Goal: Information Seeking & Learning: Learn about a topic

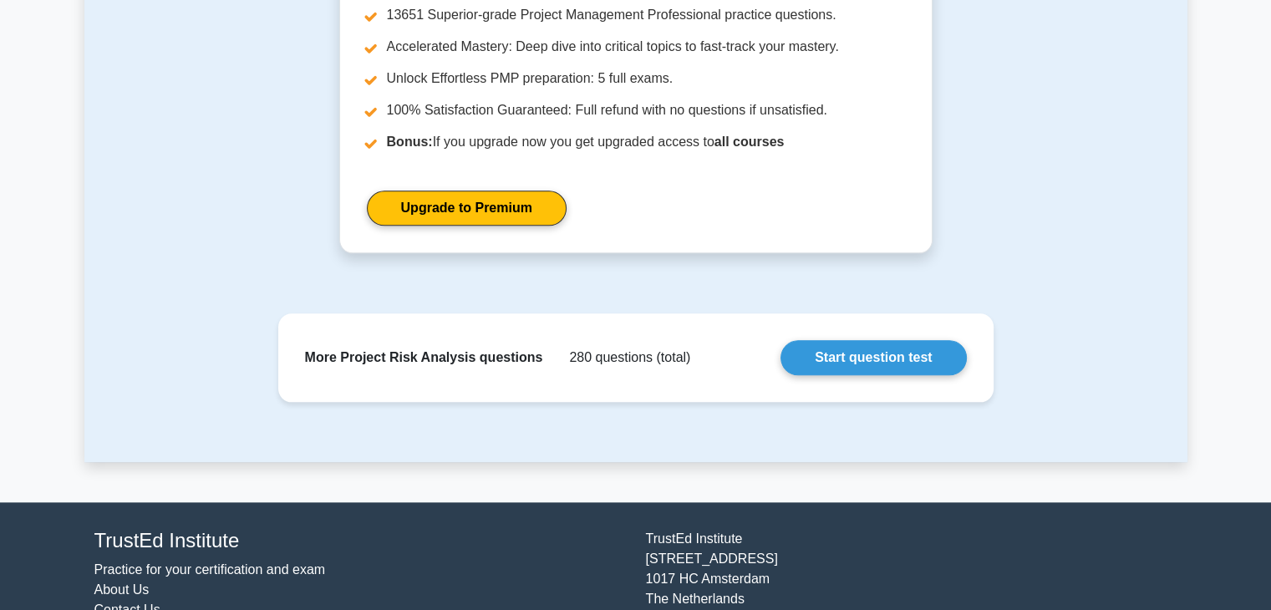
scroll to position [1763, 0]
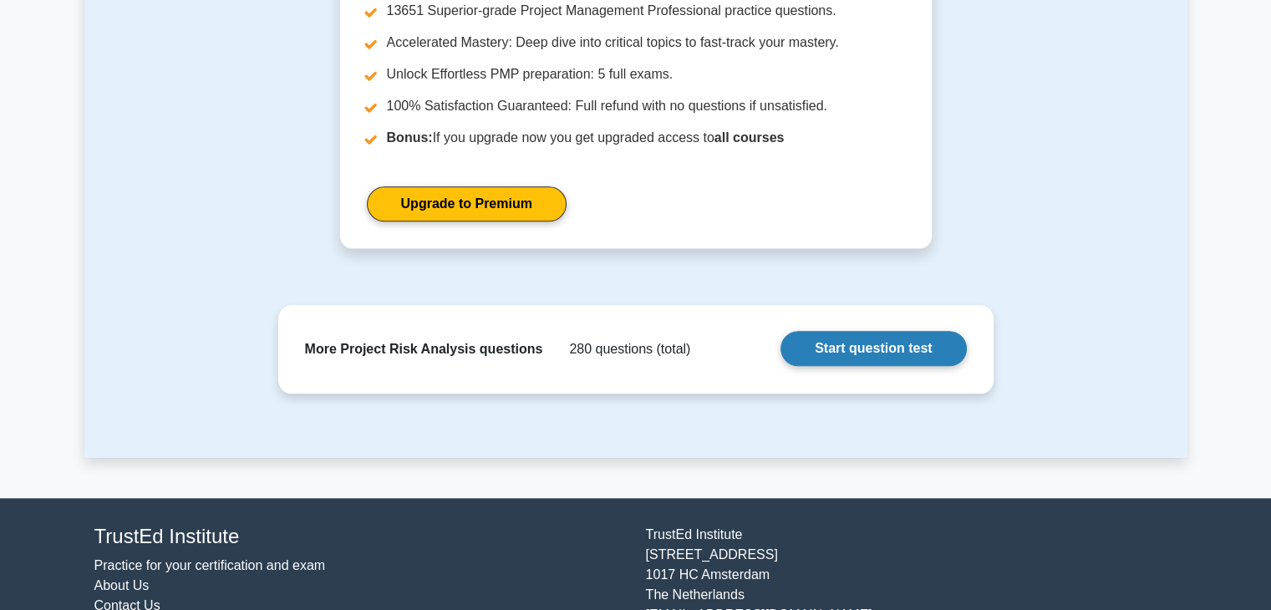
click at [857, 362] on link "Start question test" at bounding box center [874, 348] width 186 height 35
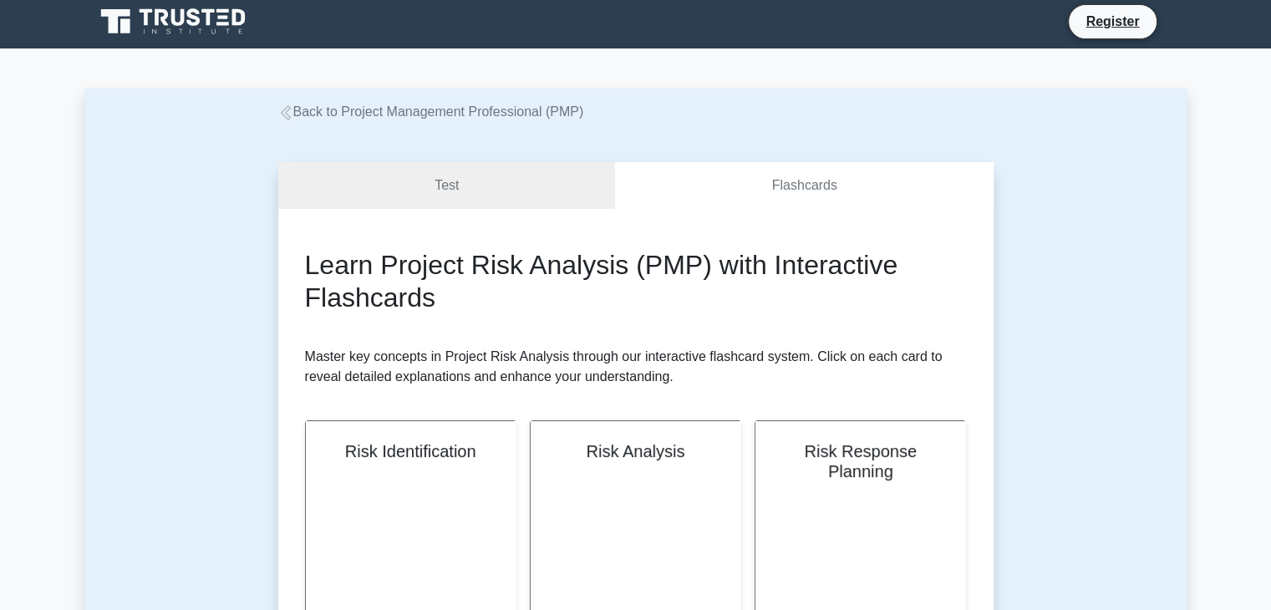
scroll to position [4, 0]
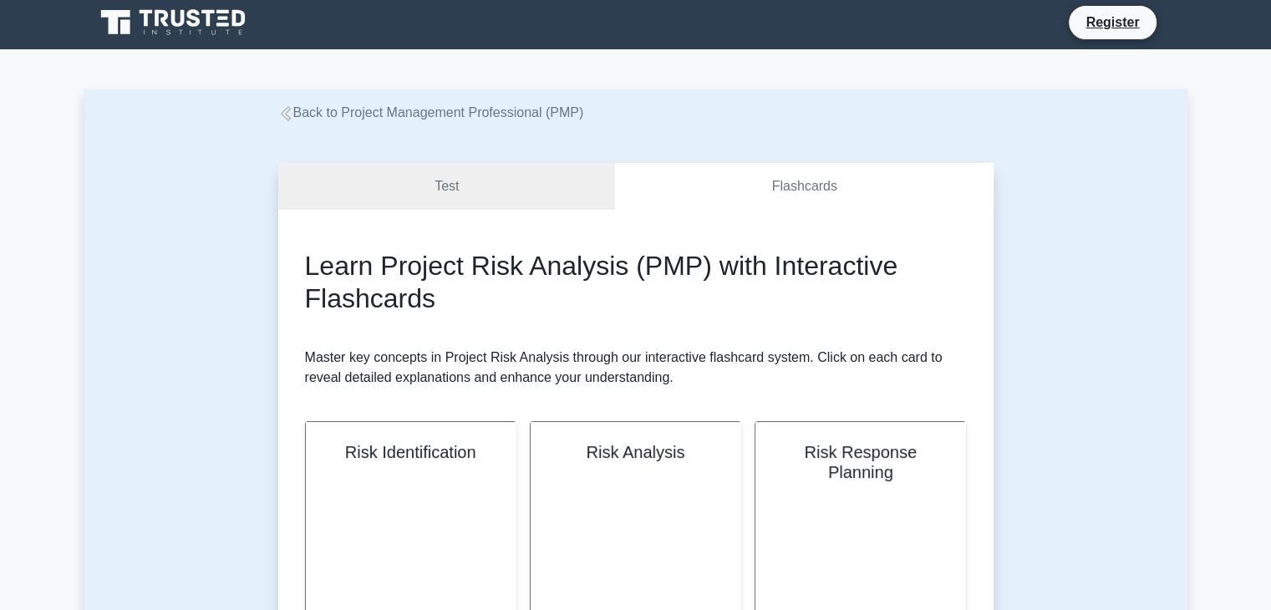
click at [368, 120] on link "Back to Project Management Professional (PMP)" at bounding box center [431, 112] width 306 height 14
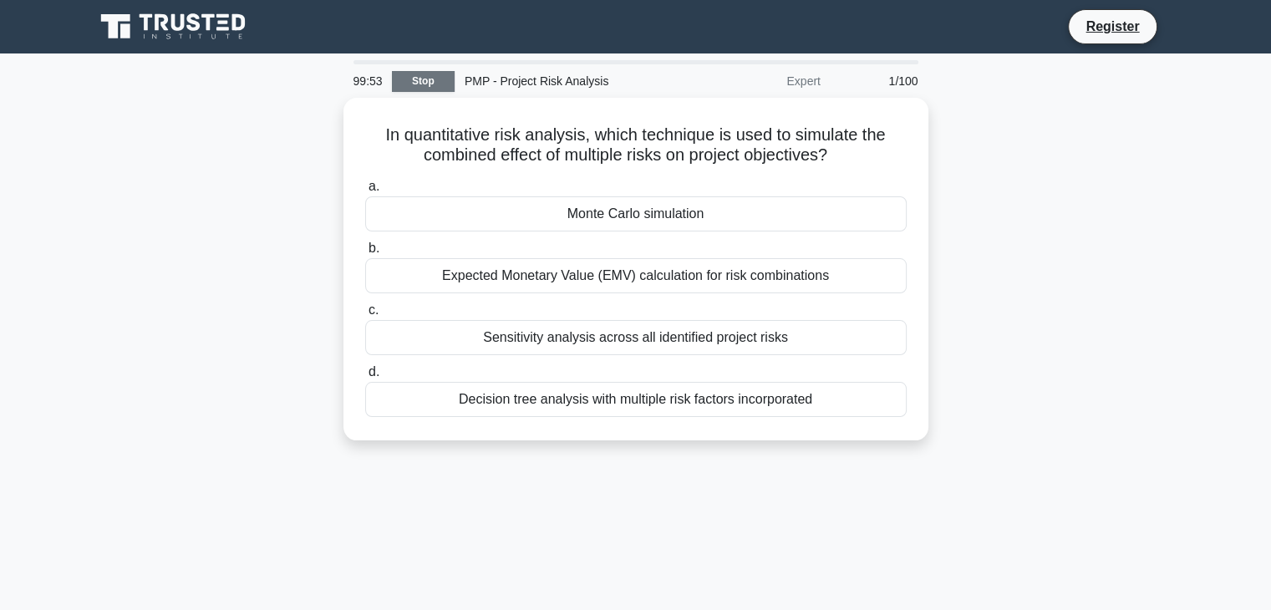
click at [419, 75] on link "Stop" at bounding box center [423, 81] width 63 height 21
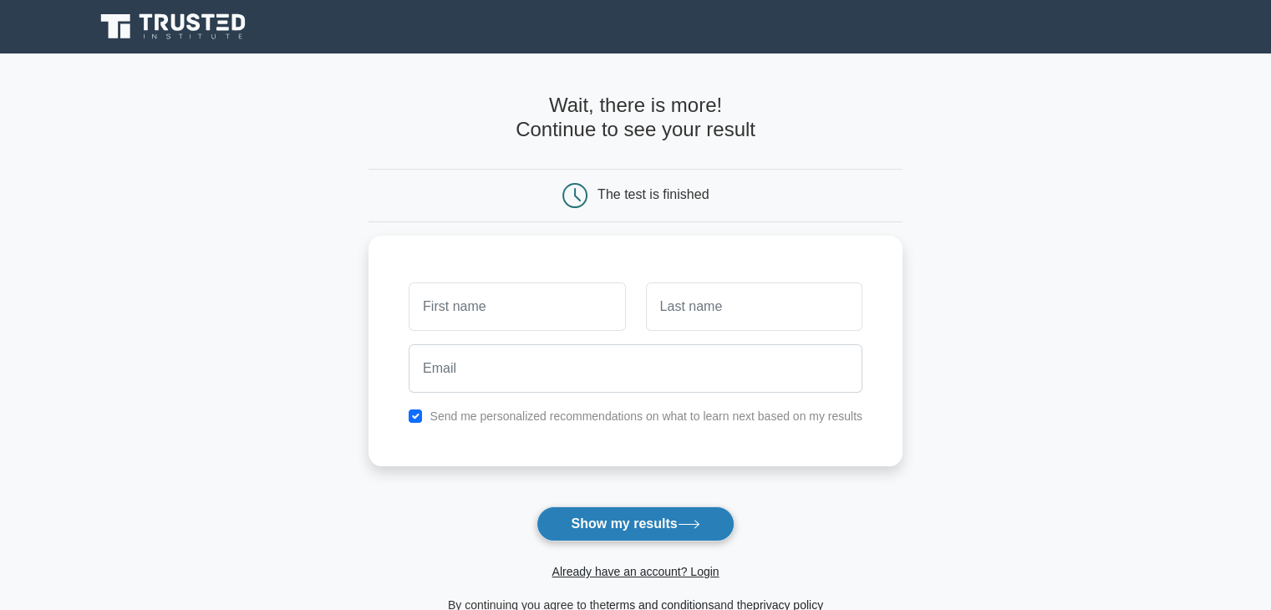
click at [679, 528] on button "Show my results" at bounding box center [635, 523] width 197 height 35
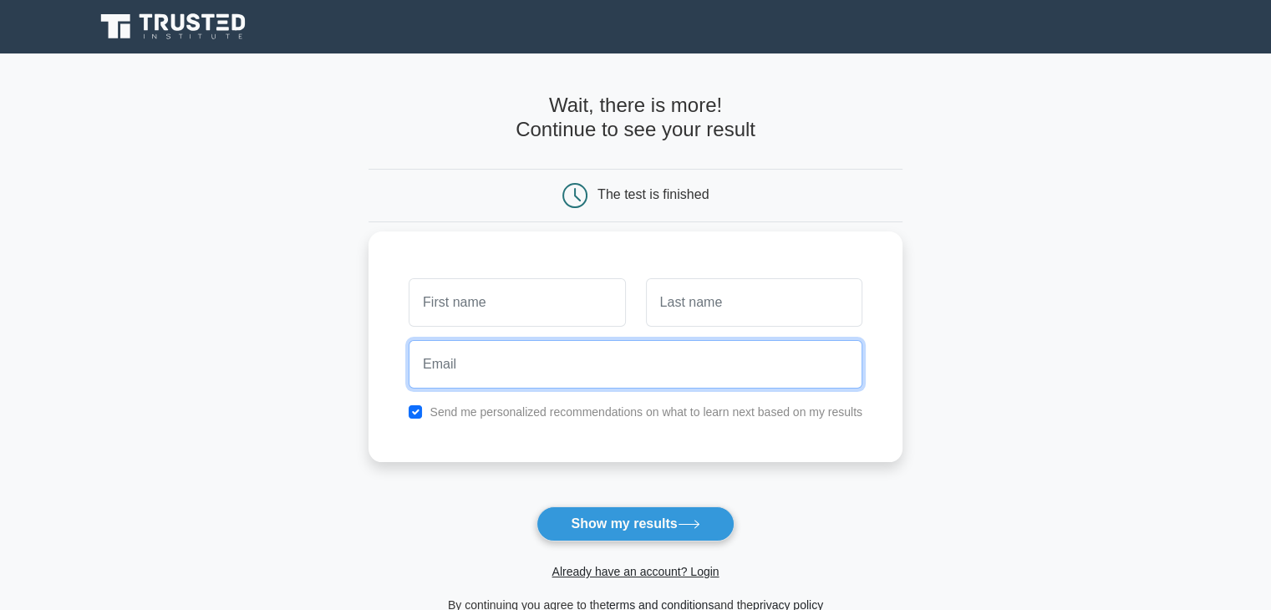
click at [687, 385] on input "email" at bounding box center [636, 364] width 454 height 48
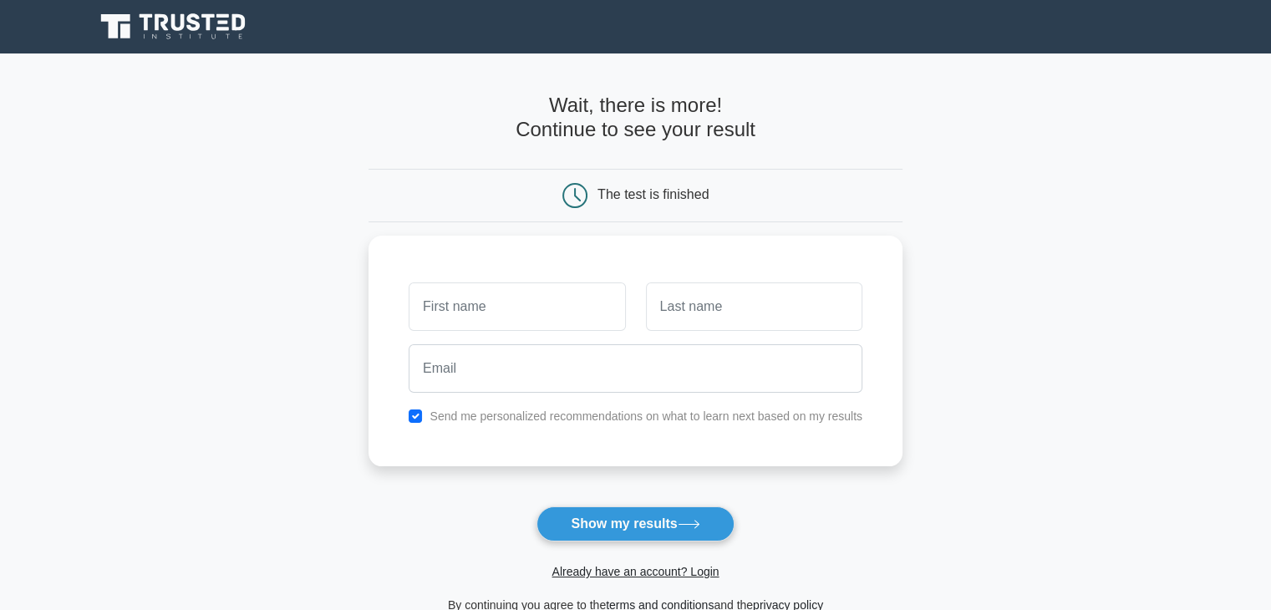
click at [122, 155] on main "Wait, there is more! Continue to see your result The test is finished and the" at bounding box center [635, 354] width 1271 height 602
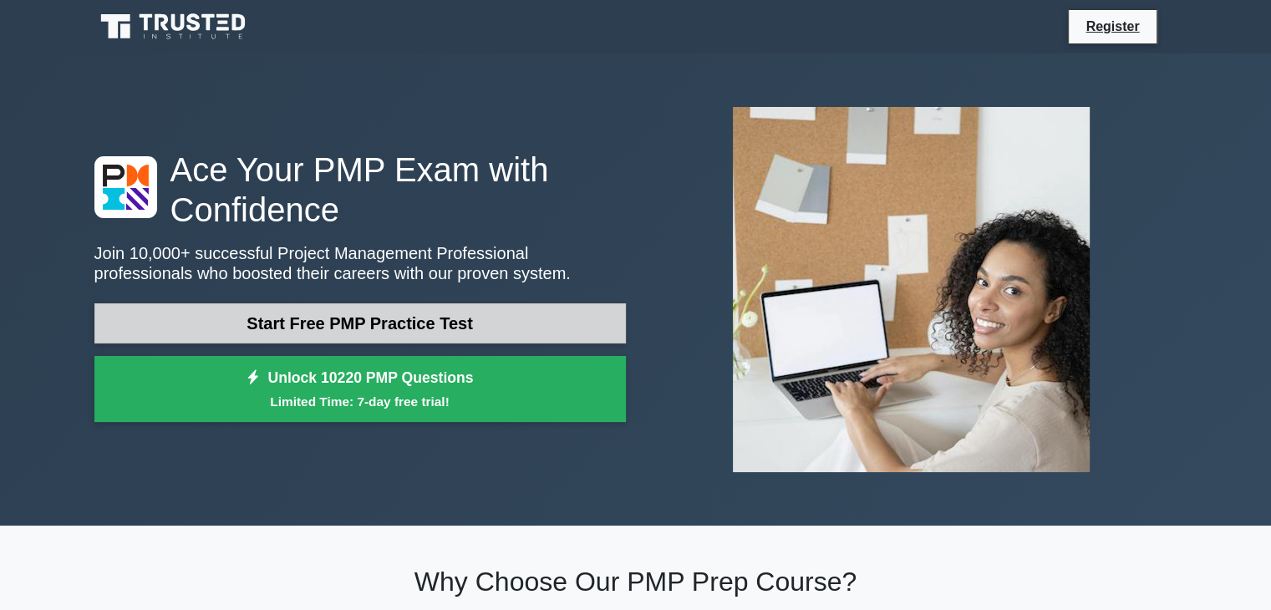
click at [497, 316] on link "Start Free PMP Practice Test" at bounding box center [360, 323] width 532 height 40
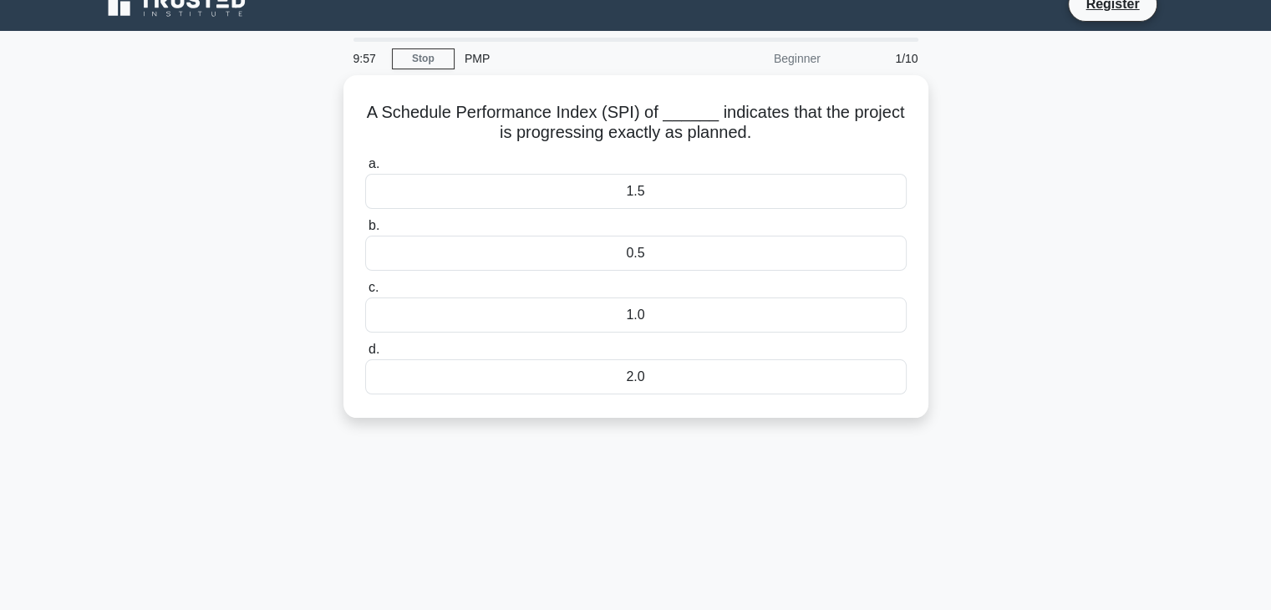
scroll to position [22, 0]
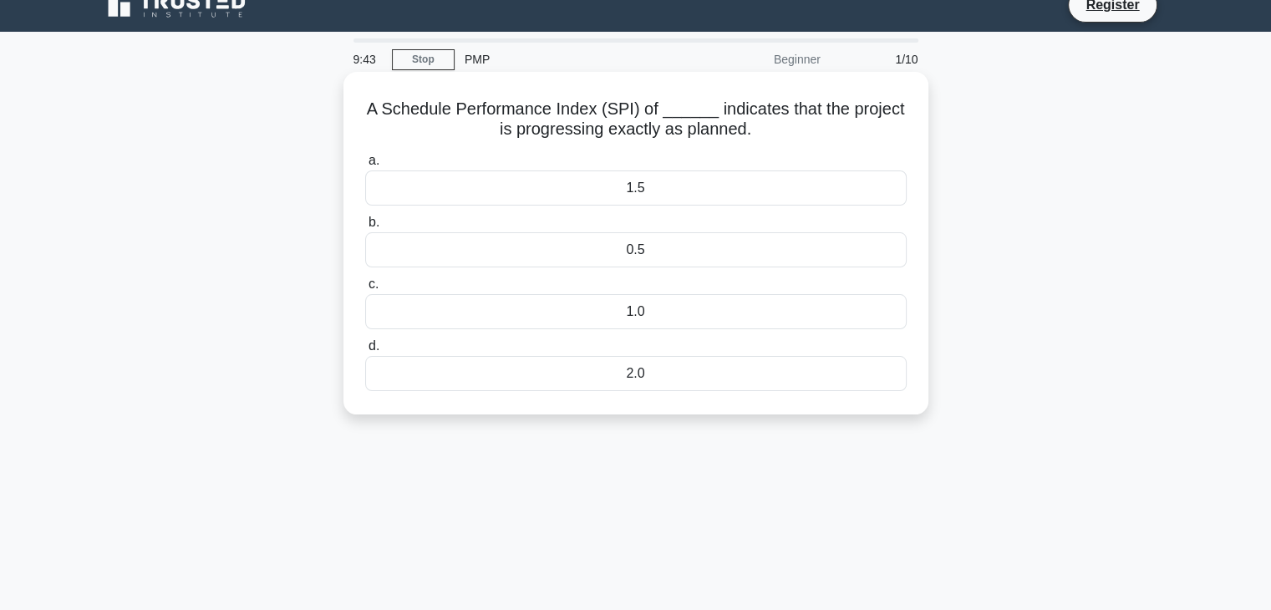
click at [635, 310] on div "1.0" at bounding box center [636, 311] width 542 height 35
click at [365, 290] on input "c. 1.0" at bounding box center [365, 284] width 0 height 11
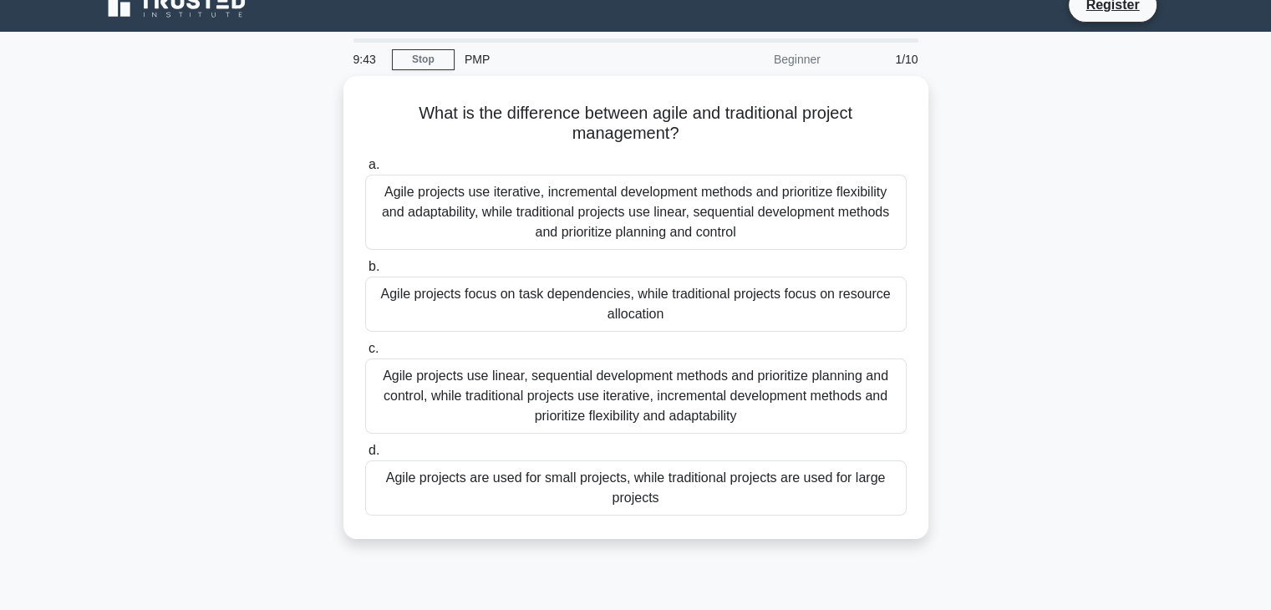
scroll to position [0, 0]
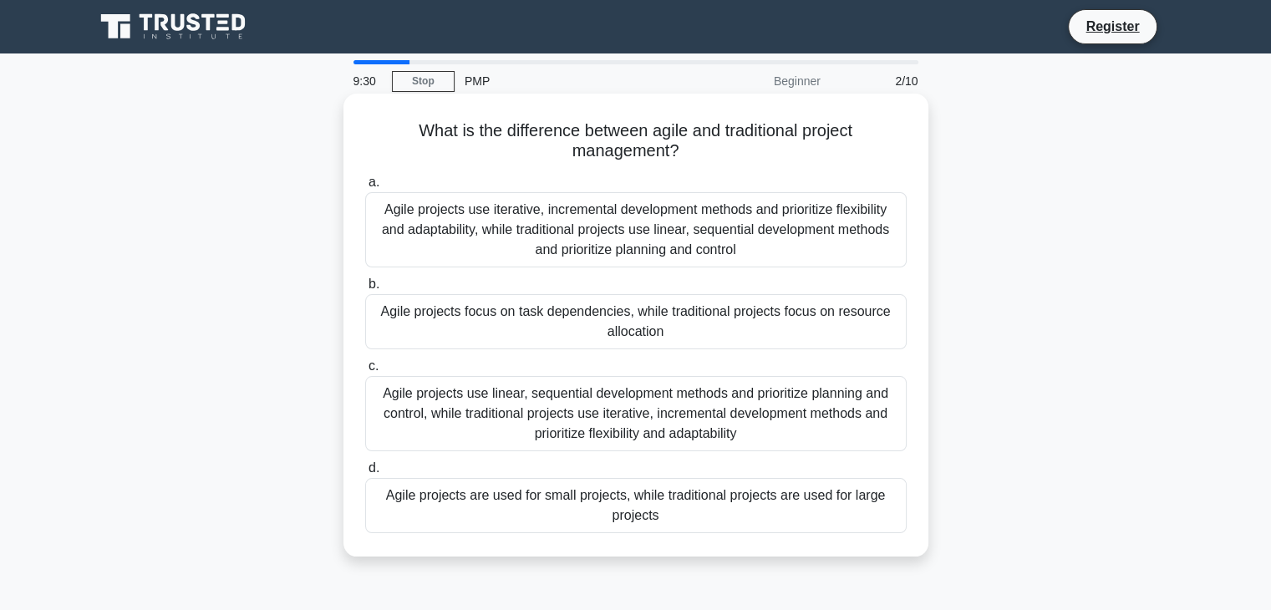
click at [689, 224] on div "Agile projects use iterative, incremental development methods and prioritize fl…" at bounding box center [636, 229] width 542 height 75
click at [365, 188] on input "a. Agile projects use iterative, incremental development methods and prioritize…" at bounding box center [365, 182] width 0 height 11
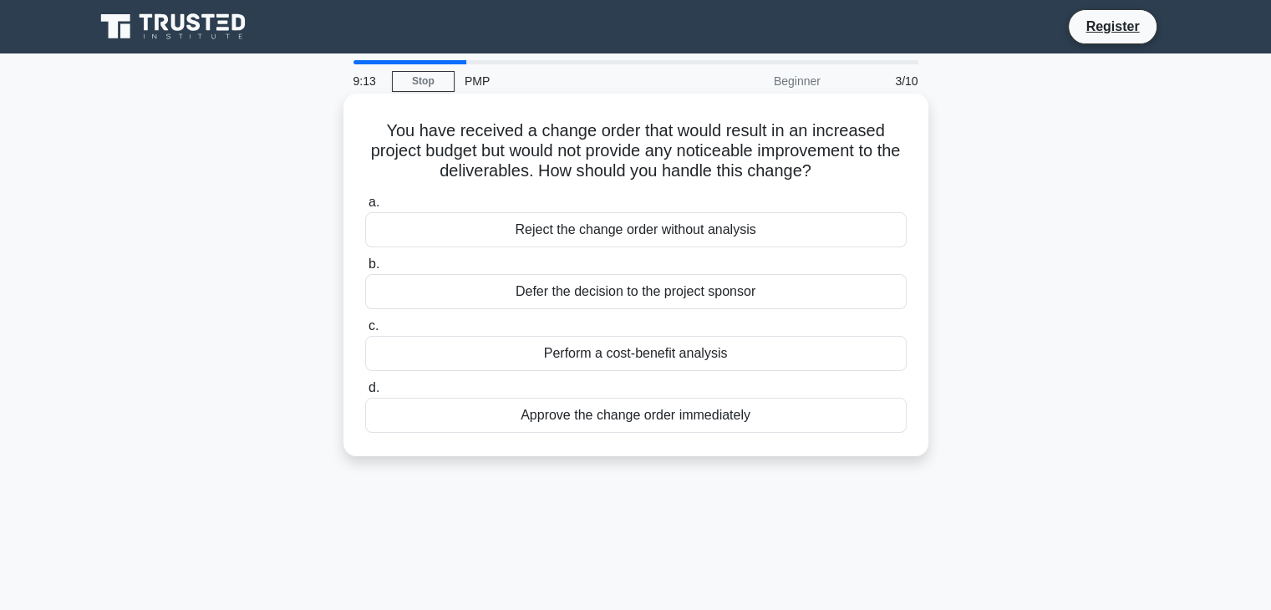
click at [679, 353] on div "Perform a cost-benefit analysis" at bounding box center [636, 353] width 542 height 35
click at [365, 332] on input "c. Perform a cost-benefit analysis" at bounding box center [365, 326] width 0 height 11
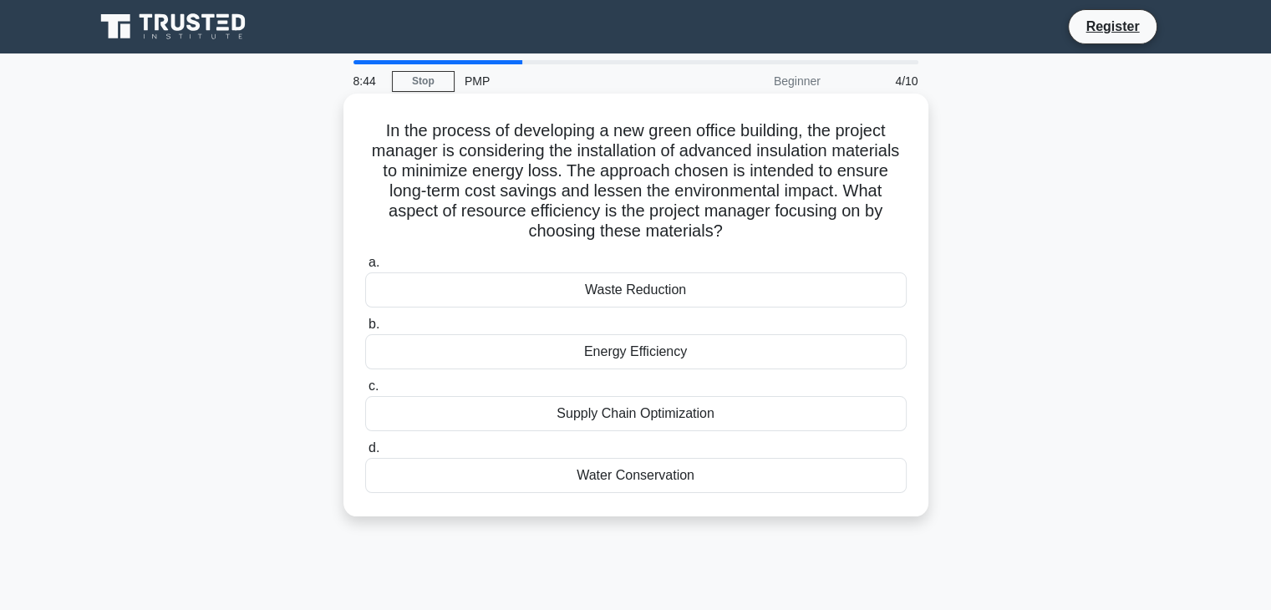
click at [725, 356] on div "Energy Efficiency" at bounding box center [636, 351] width 542 height 35
click at [365, 330] on input "b. Energy Efficiency" at bounding box center [365, 324] width 0 height 11
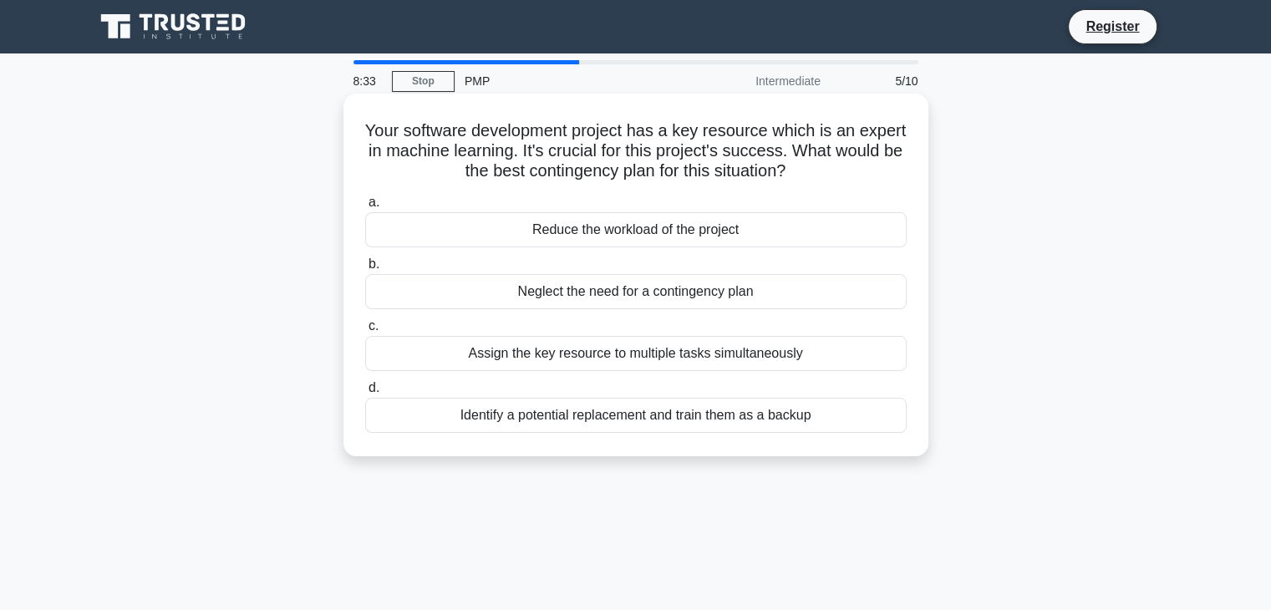
click at [711, 405] on div "Identify a potential replacement and train them as a backup" at bounding box center [636, 415] width 542 height 35
click at [365, 394] on input "d. Identify a potential replacement and train them as a backup" at bounding box center [365, 388] width 0 height 11
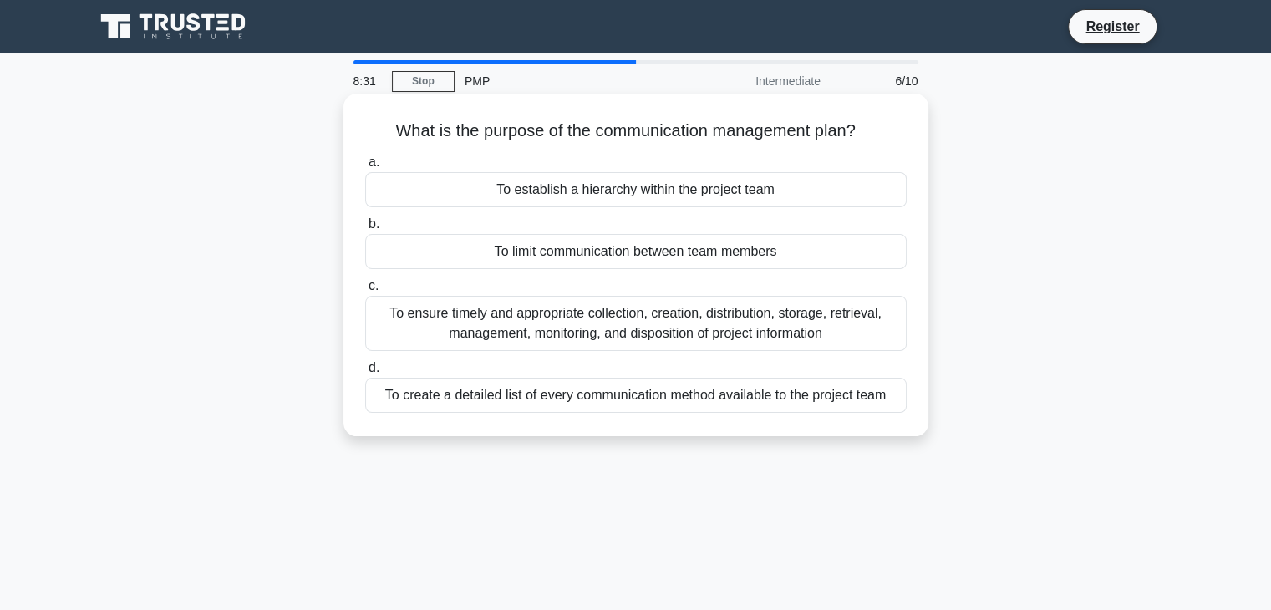
click at [705, 352] on div "a. To establish a hierarchy within the project team b. To limit communication b…" at bounding box center [636, 282] width 562 height 267
click at [705, 336] on div "To ensure timely and appropriate collection, creation, distribution, storage, r…" at bounding box center [636, 323] width 542 height 55
click at [365, 292] on input "c. To ensure timely and appropriate collection, creation, distribution, storage…" at bounding box center [365, 286] width 0 height 11
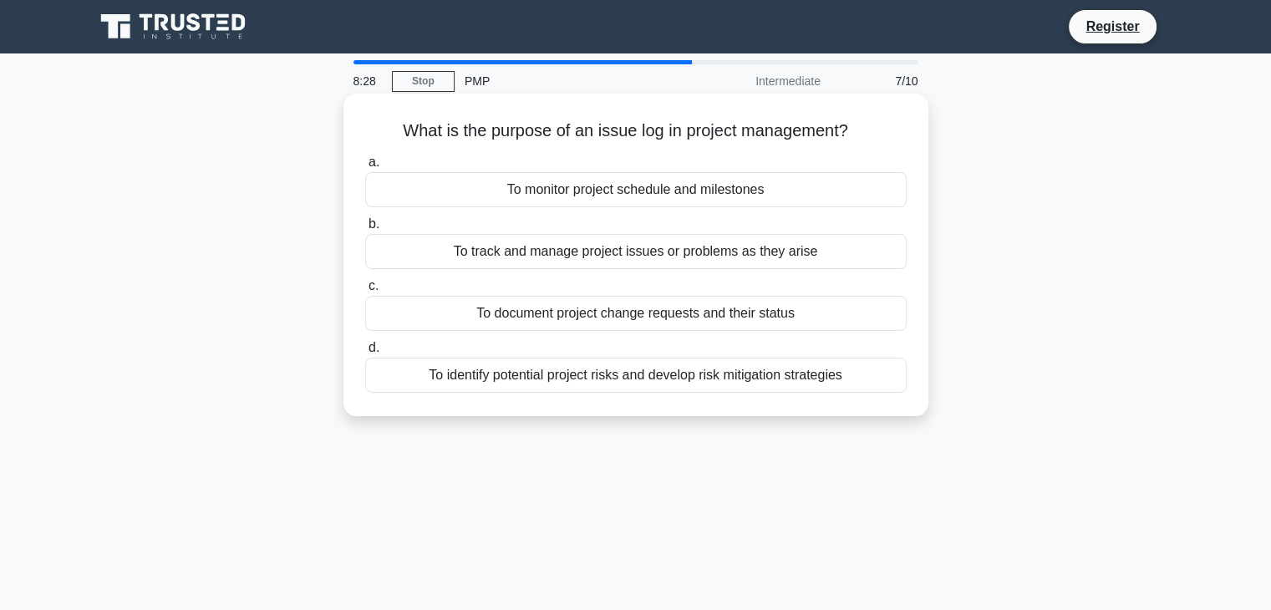
click at [703, 376] on div "To identify potential project risks and develop risk mitigation strategies" at bounding box center [636, 375] width 542 height 35
click at [365, 354] on input "d. To identify potential project risks and develop risk mitigation strategies" at bounding box center [365, 348] width 0 height 11
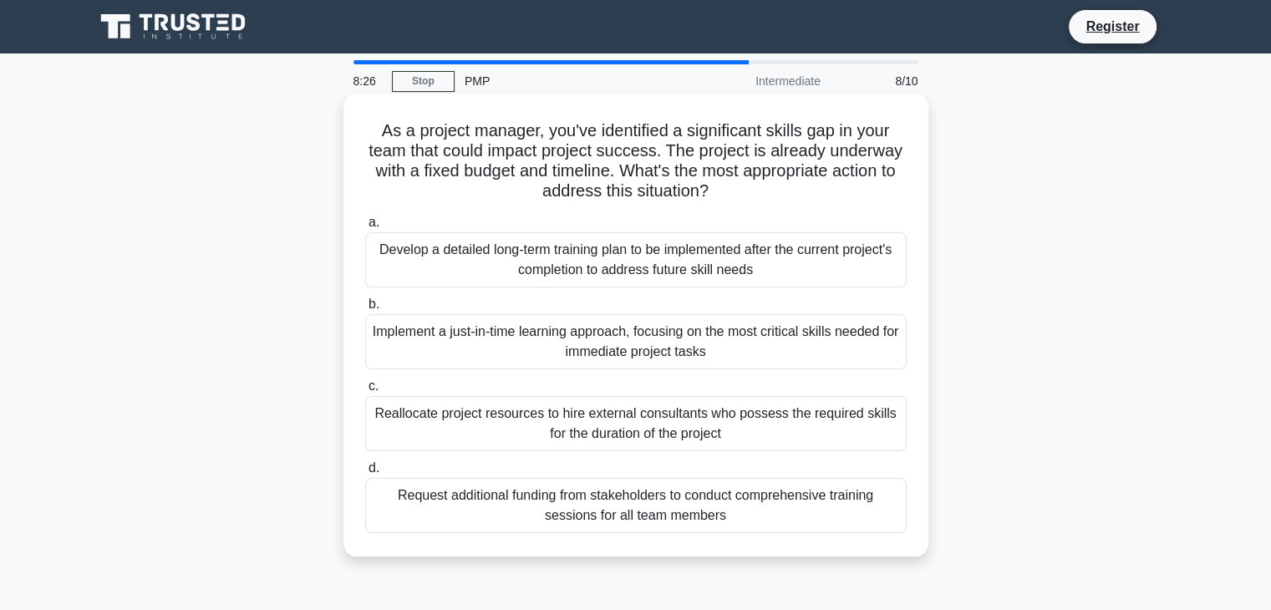
click at [696, 254] on div "Develop a detailed long-term training plan to be implemented after the current …" at bounding box center [636, 259] width 542 height 55
click at [365, 228] on input "a. Develop a detailed long-term training plan to be implemented after the curre…" at bounding box center [365, 222] width 0 height 11
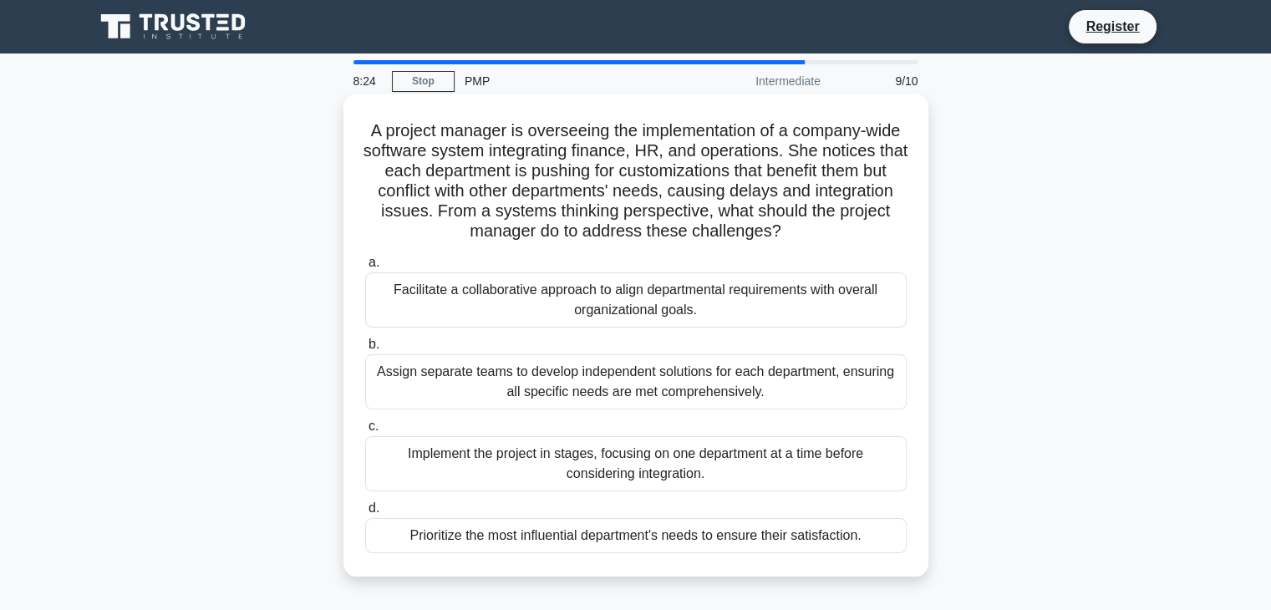
click at [688, 311] on div "Facilitate a collaborative approach to align departmental requirements with ove…" at bounding box center [636, 299] width 542 height 55
click at [365, 268] on input "a. Facilitate a collaborative approach to align departmental requirements with …" at bounding box center [365, 262] width 0 height 11
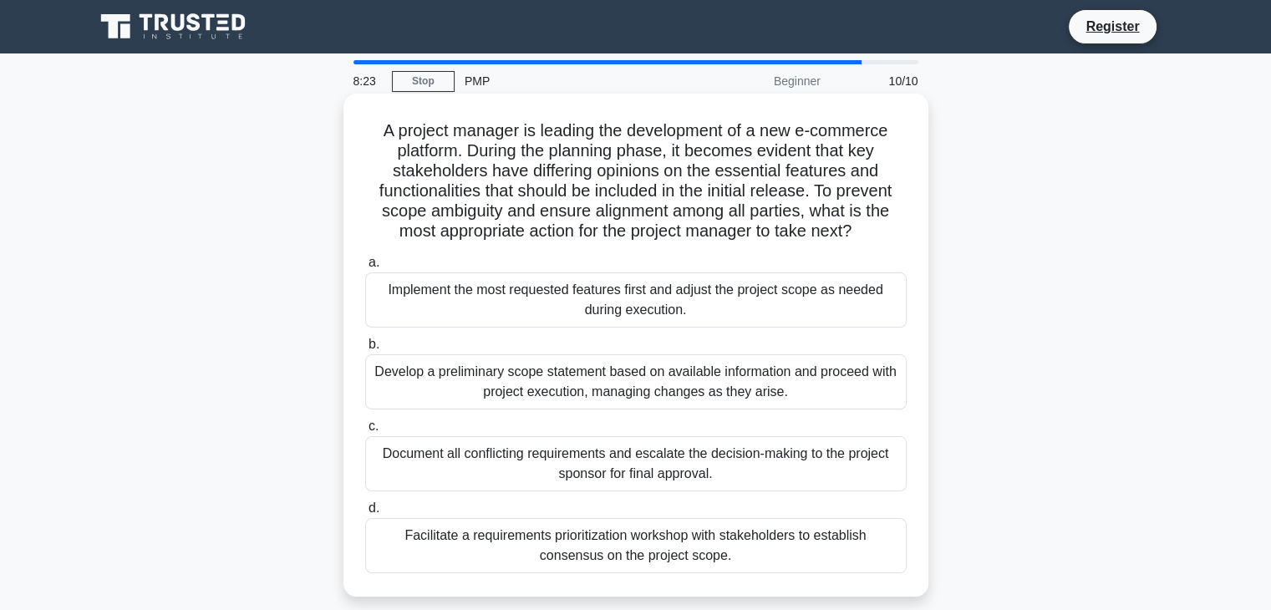
click at [685, 386] on div "Develop a preliminary scope statement based on available information and procee…" at bounding box center [636, 381] width 542 height 55
click at [365, 350] on input "b. Develop a preliminary scope statement based on available information and pro…" at bounding box center [365, 344] width 0 height 11
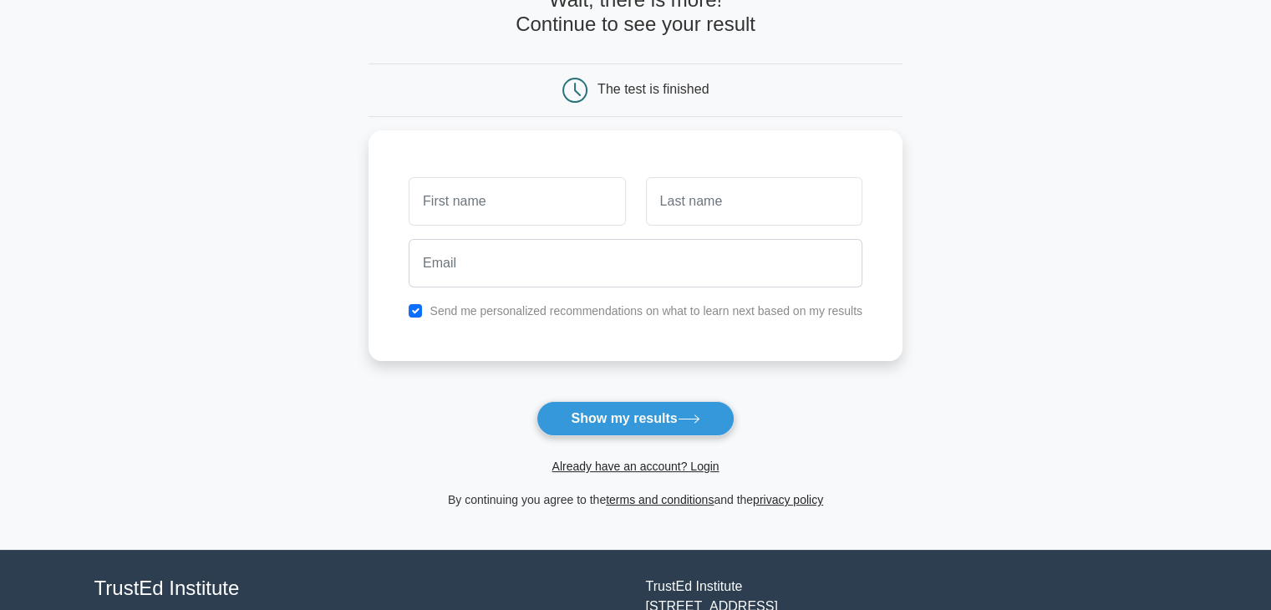
scroll to position [107, 0]
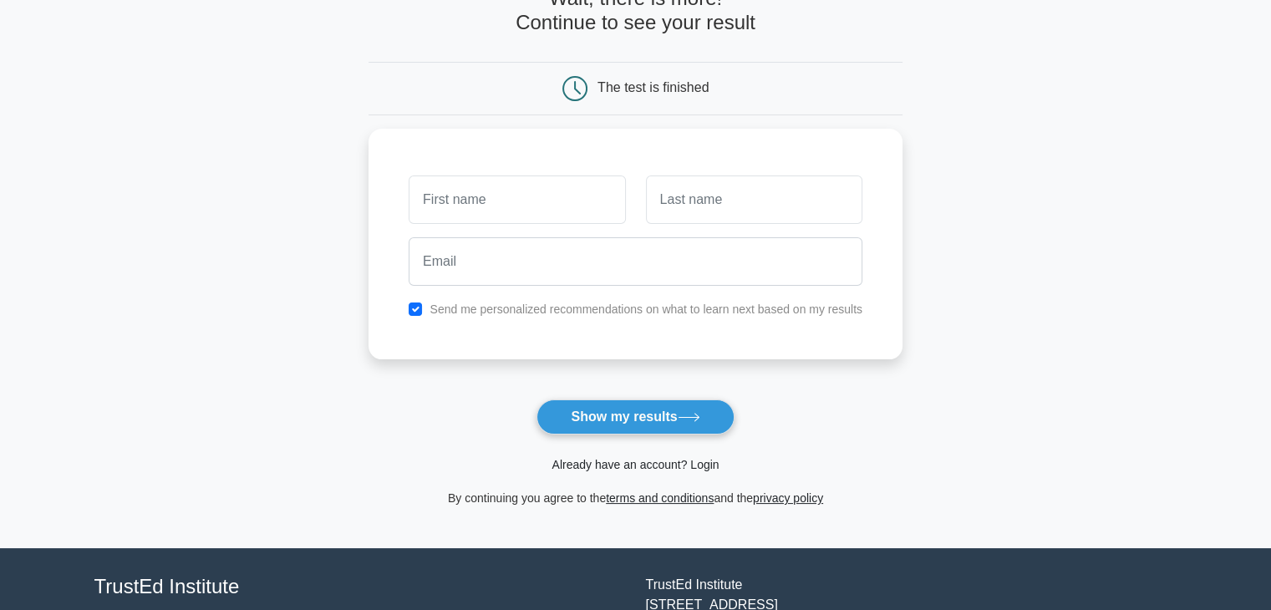
click at [674, 462] on link "Already have an account? Login" at bounding box center [635, 464] width 167 height 13
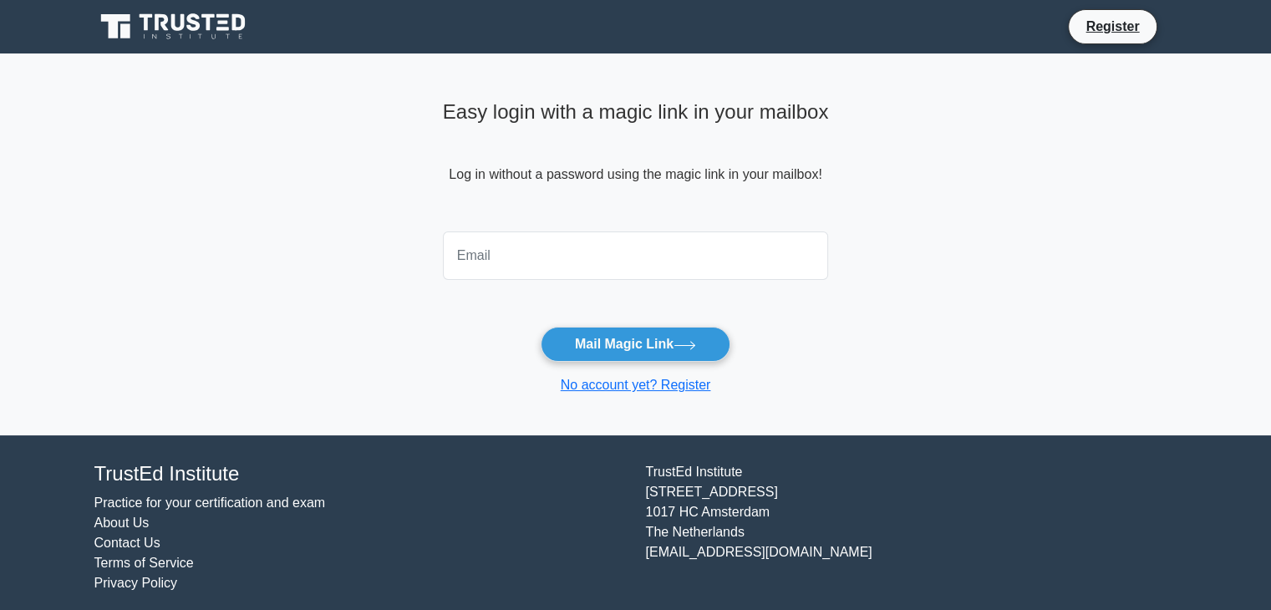
click at [625, 271] on input "email" at bounding box center [636, 256] width 386 height 48
type input "[PERSON_NAME][EMAIL_ADDRESS][PERSON_NAME][DOMAIN_NAME]"
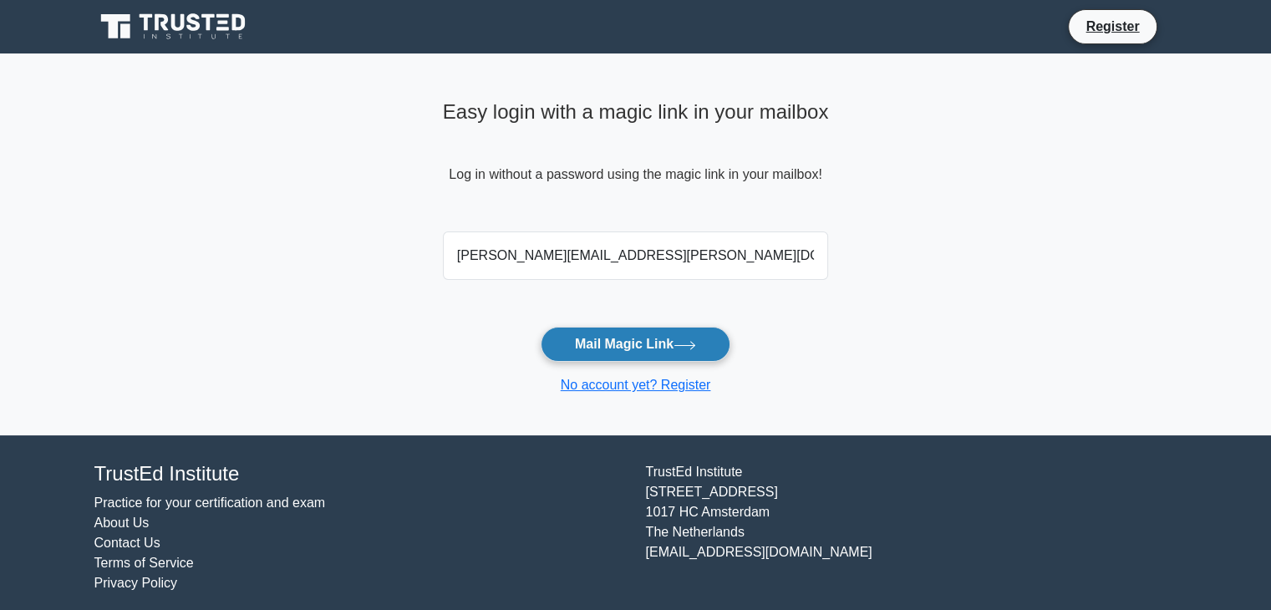
click at [628, 339] on button "Mail Magic Link" at bounding box center [636, 344] width 190 height 35
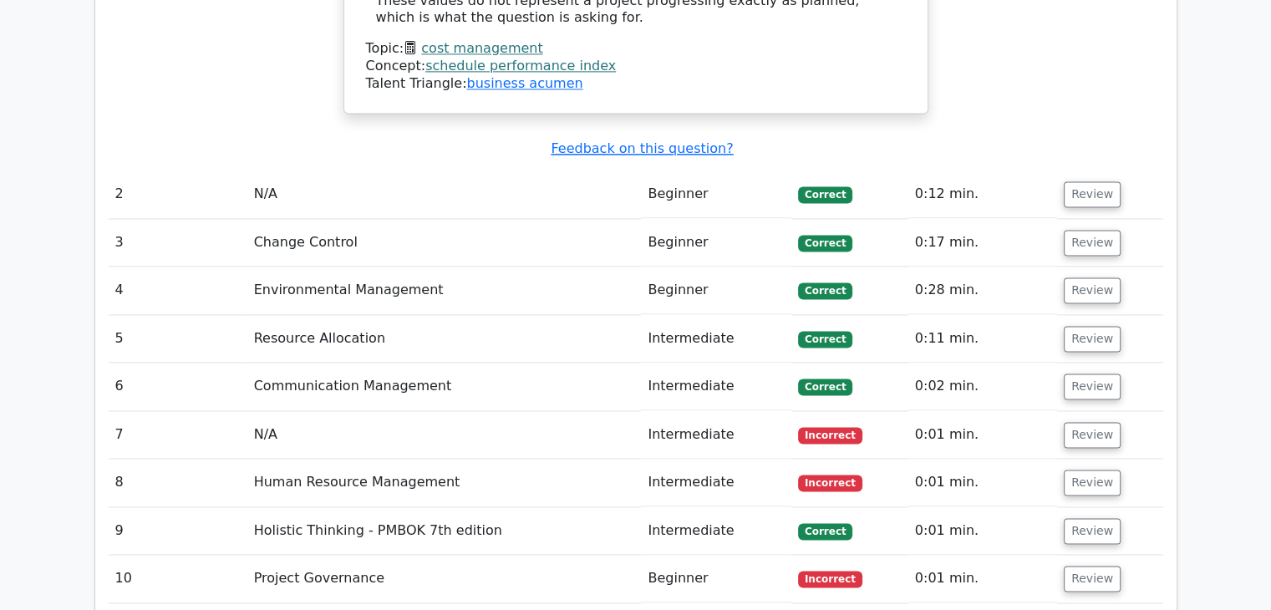
scroll to position [2394, 0]
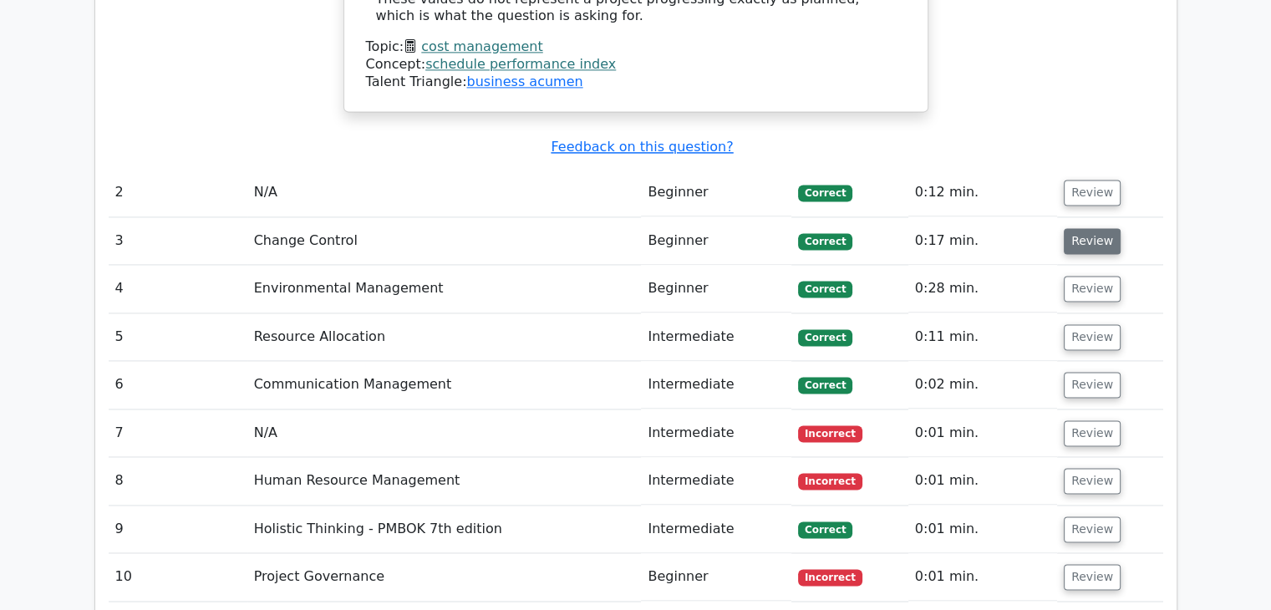
click at [1081, 228] on button "Review" at bounding box center [1092, 241] width 57 height 26
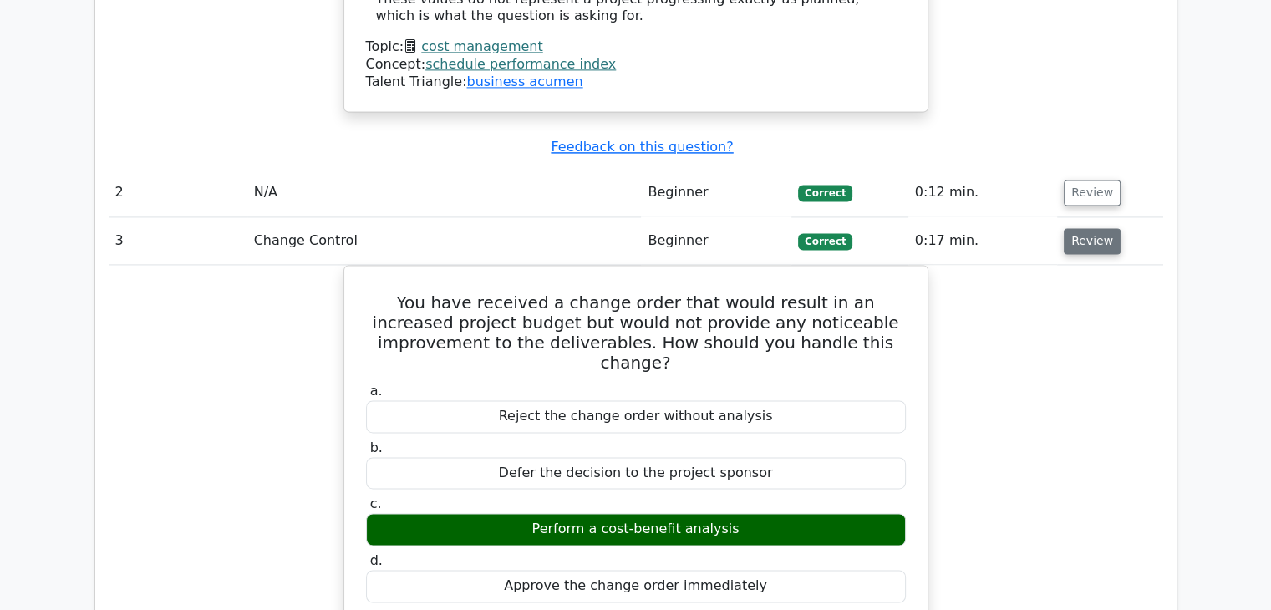
click at [1081, 228] on button "Review" at bounding box center [1092, 241] width 57 height 26
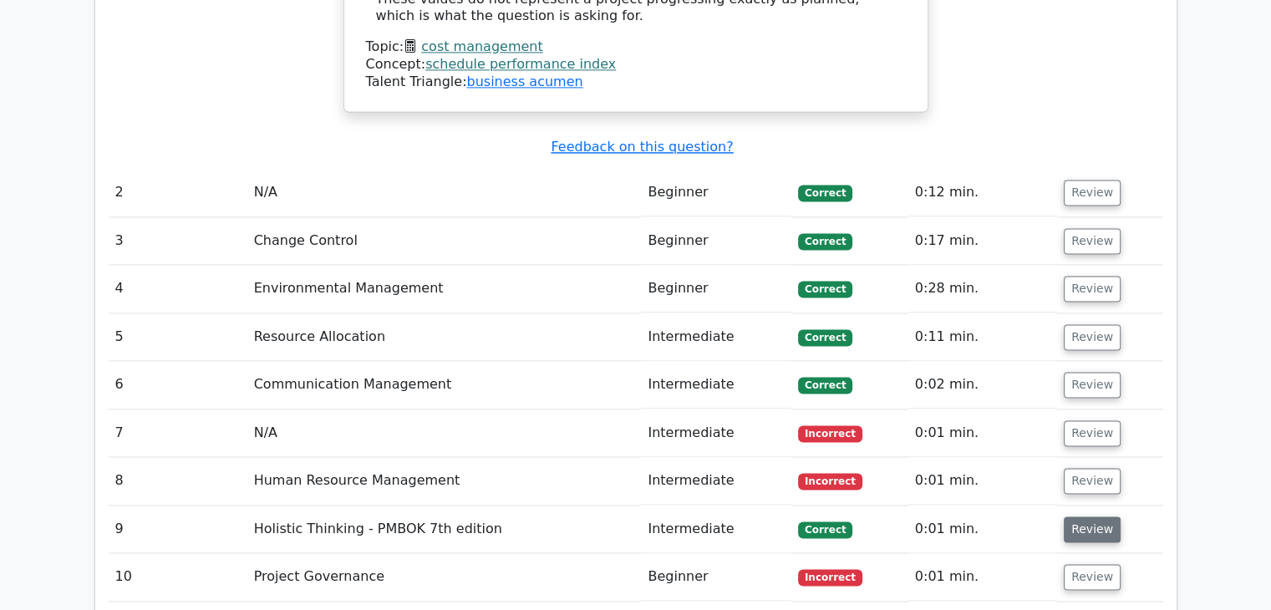
click at [1086, 516] on button "Review" at bounding box center [1092, 529] width 57 height 26
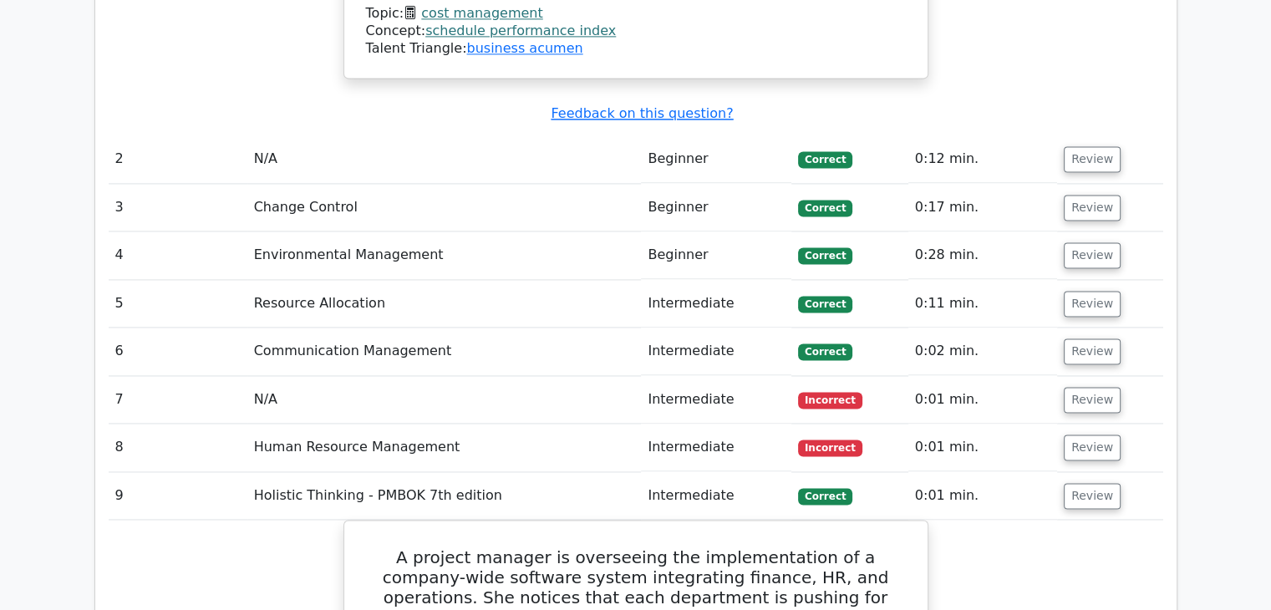
scroll to position [2417, 0]
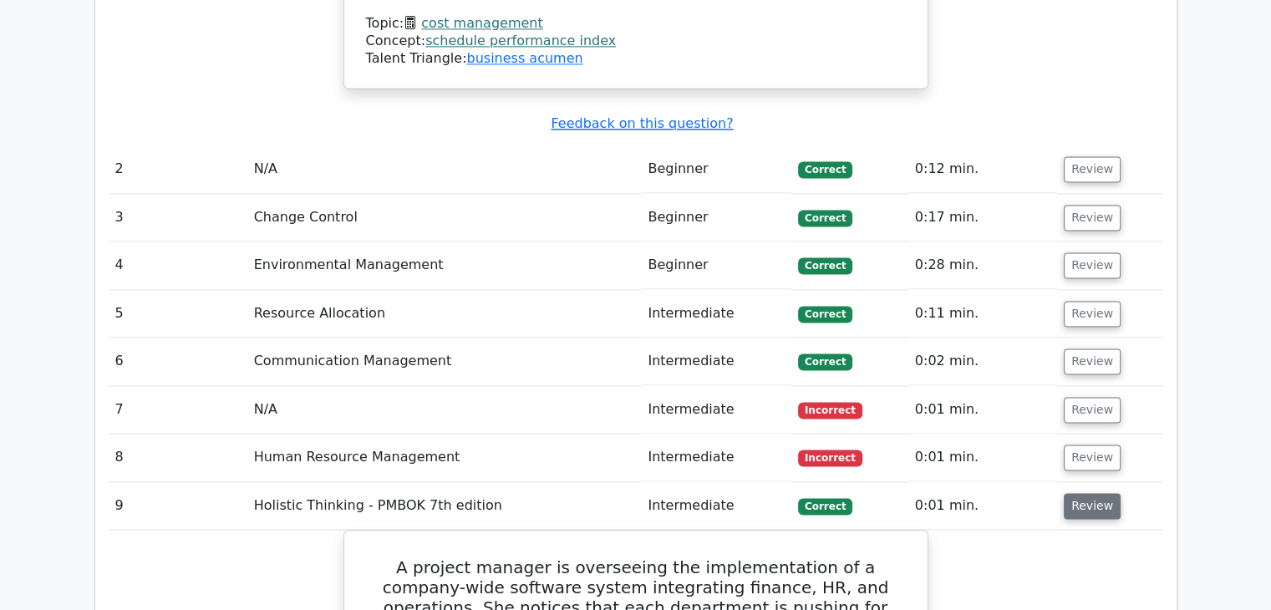
click at [1097, 493] on button "Review" at bounding box center [1092, 506] width 57 height 26
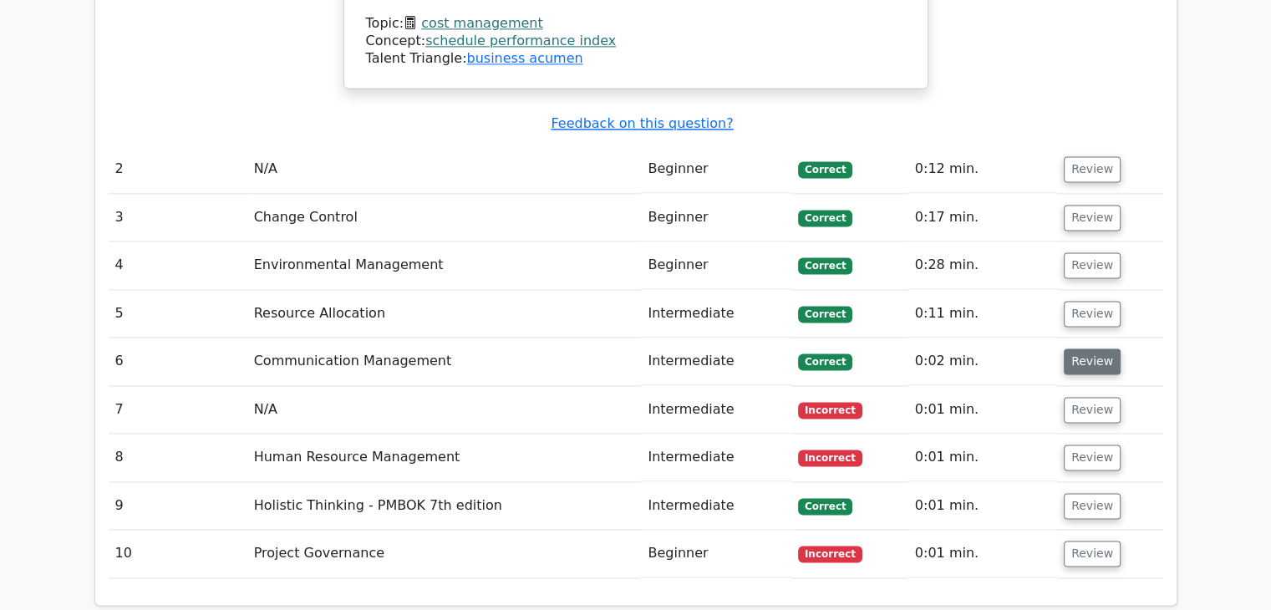
click at [1076, 349] on button "Review" at bounding box center [1092, 362] width 57 height 26
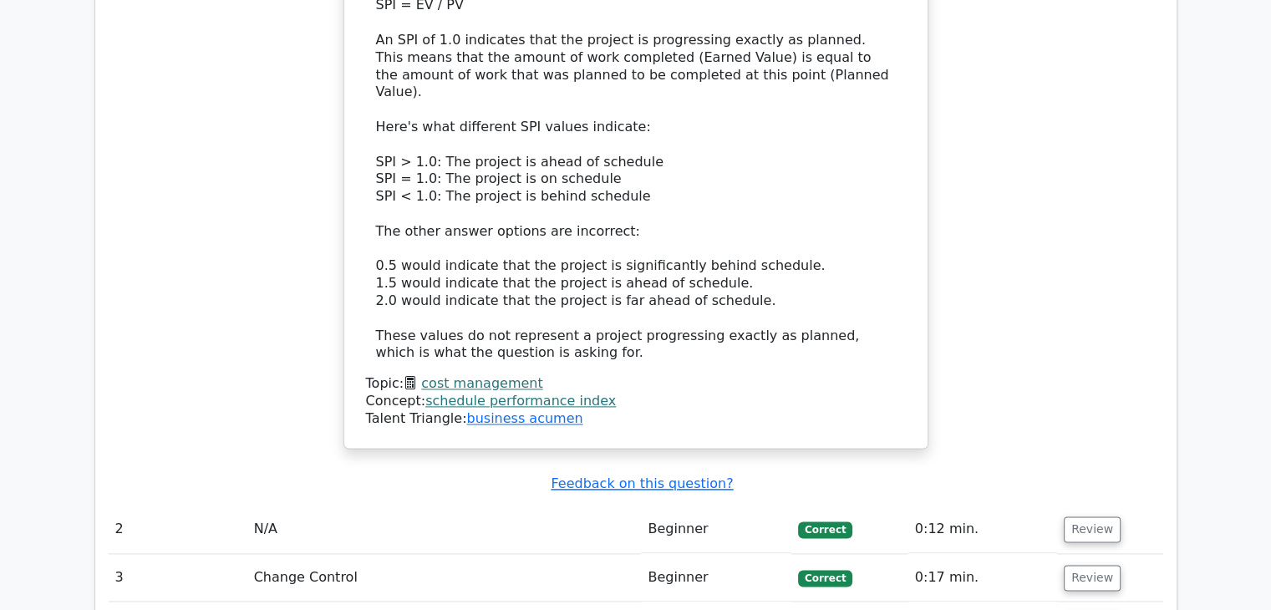
scroll to position [2055, 0]
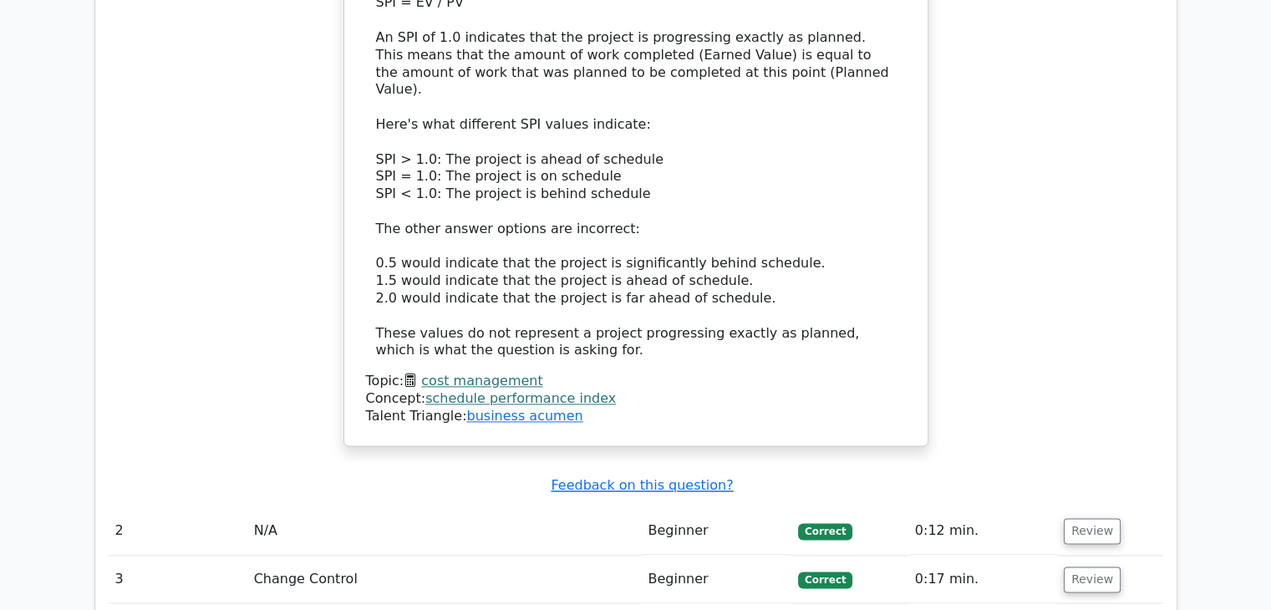
click at [495, 373] on link "cost management" at bounding box center [481, 381] width 121 height 16
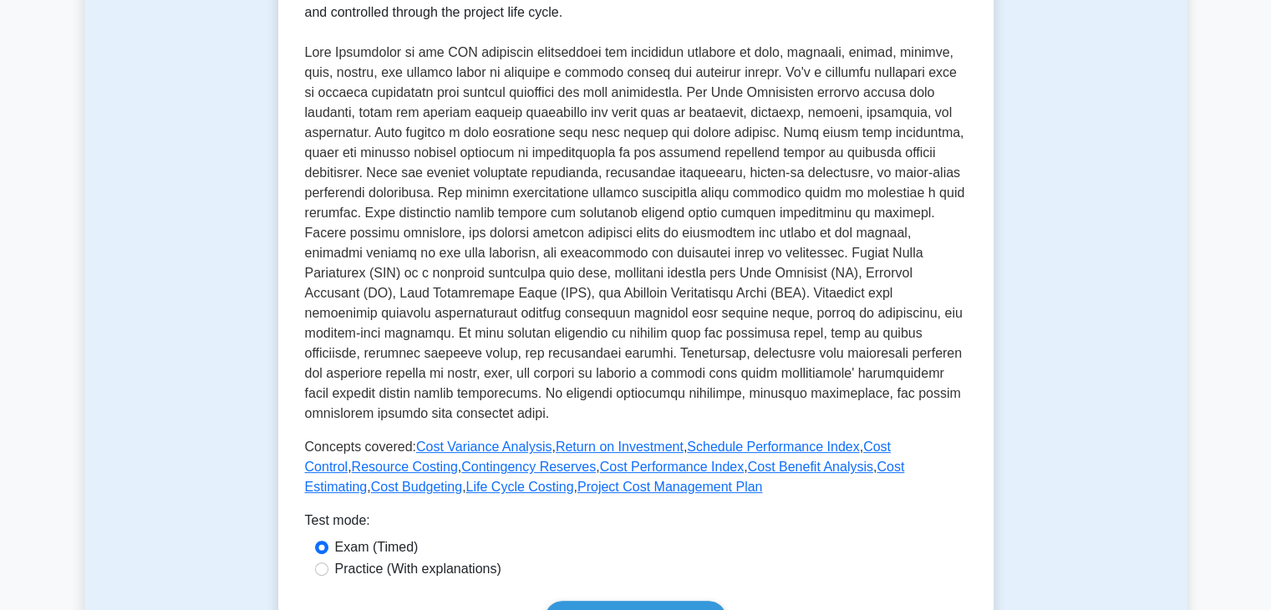
scroll to position [333, 0]
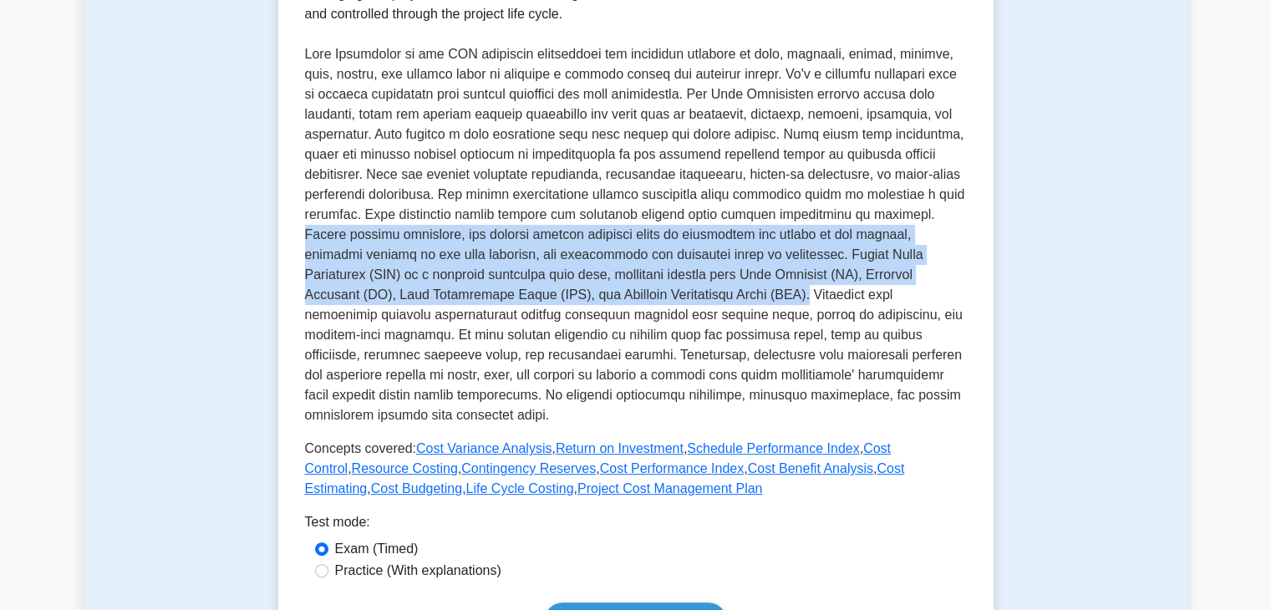
drag, startPoint x: 505, startPoint y: 238, endPoint x: 933, endPoint y: 293, distance: 431.3
click at [933, 293] on p at bounding box center [636, 234] width 662 height 381
copy p "During project execution, the project manager controls costs by monitoring the …"
